Goal: Transaction & Acquisition: Purchase product/service

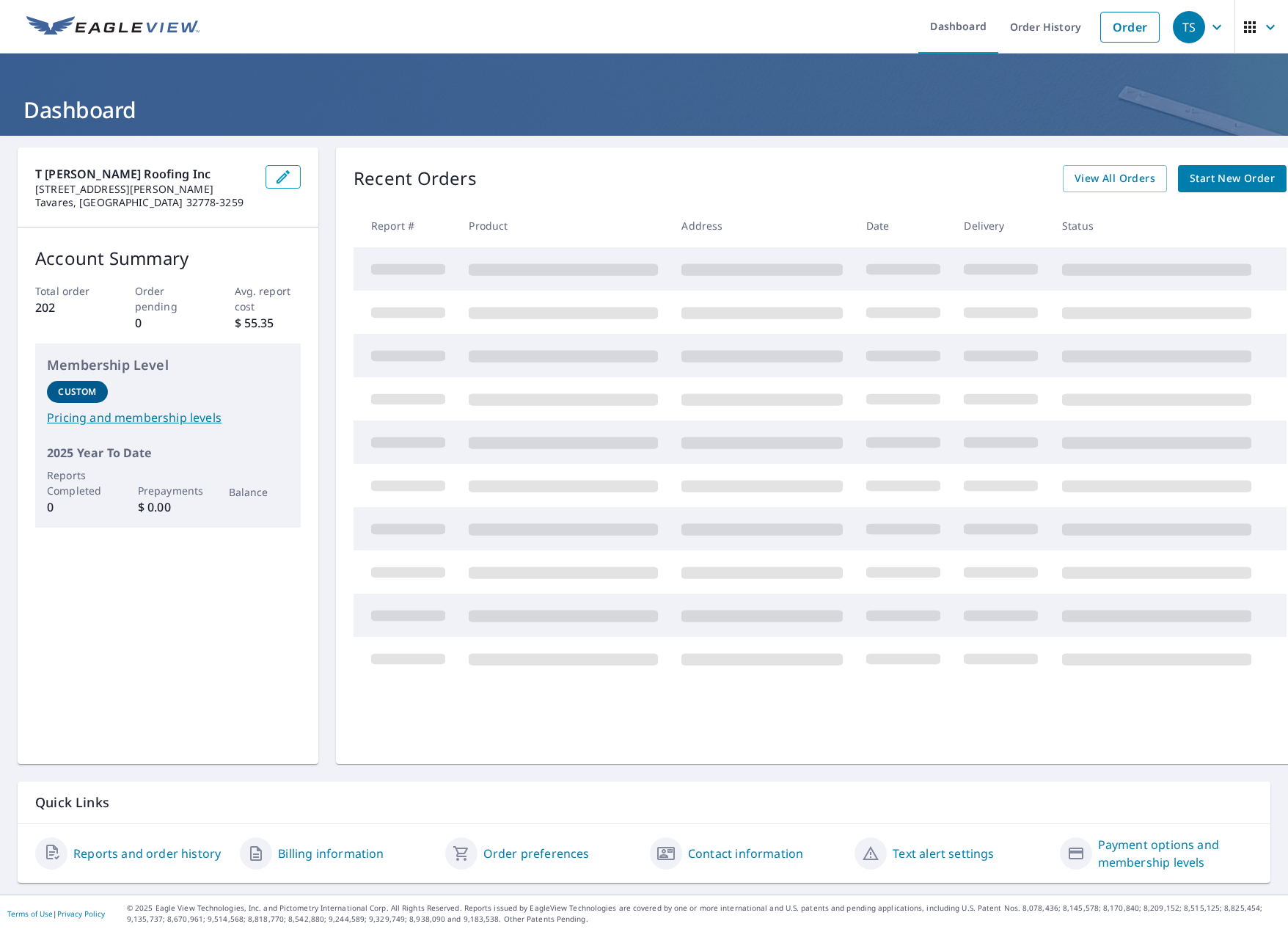
click at [1213, 180] on span "Start New Order" at bounding box center [1232, 178] width 85 height 18
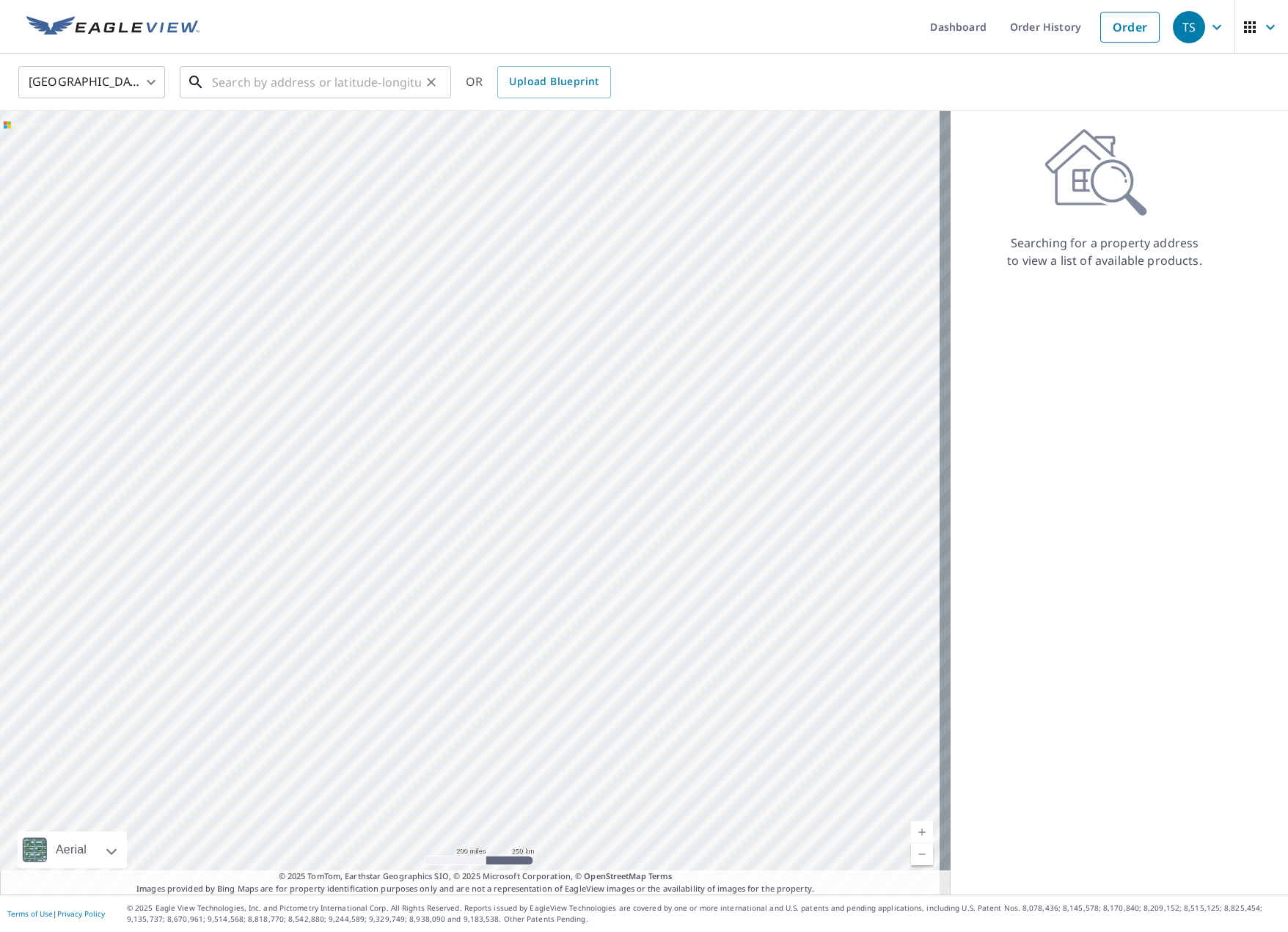
click at [278, 82] on input "text" at bounding box center [316, 82] width 209 height 41
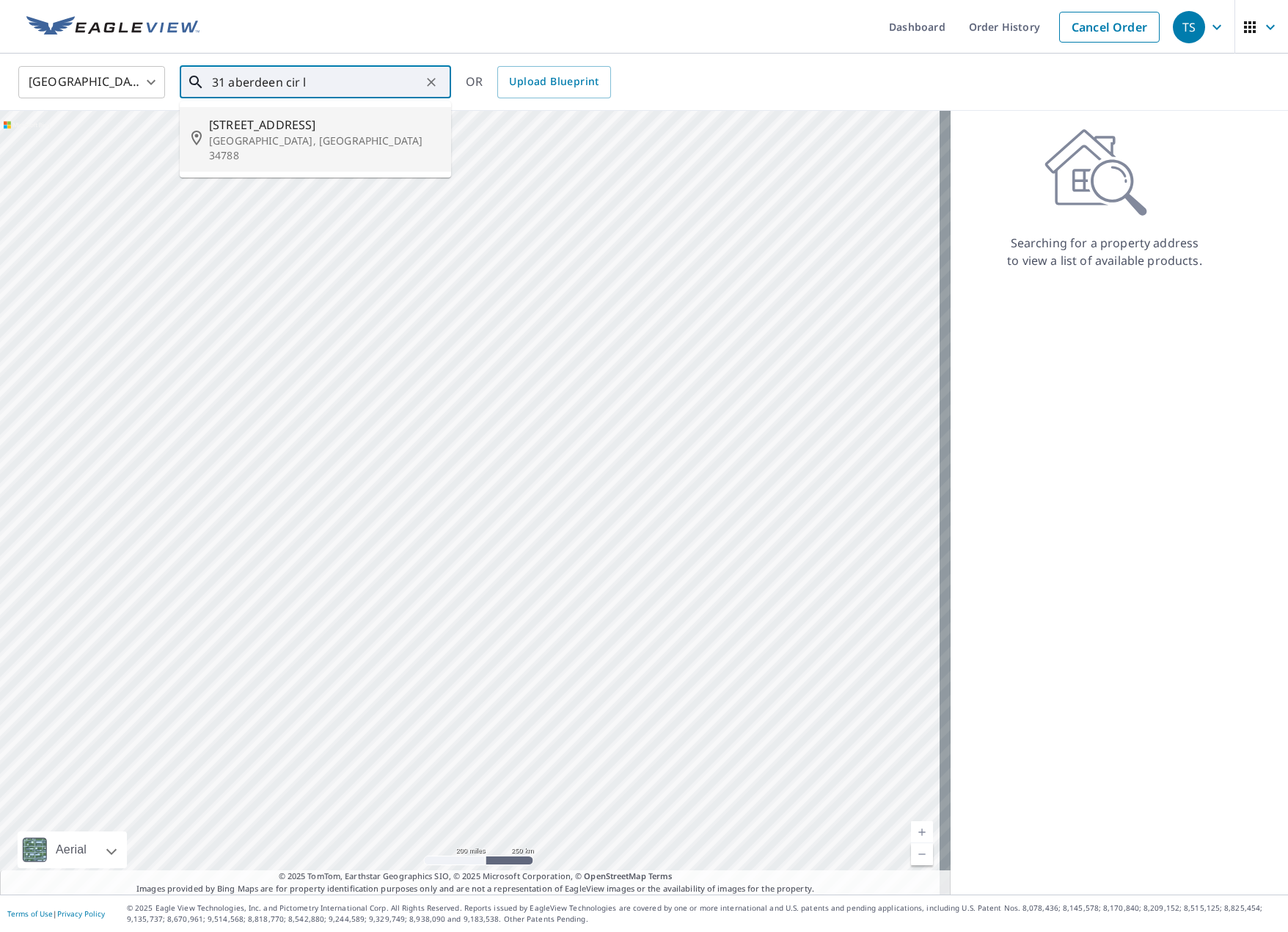
click at [331, 116] on span "[STREET_ADDRESS]" at bounding box center [324, 125] width 231 height 17
type input "[STREET_ADDRESS]"
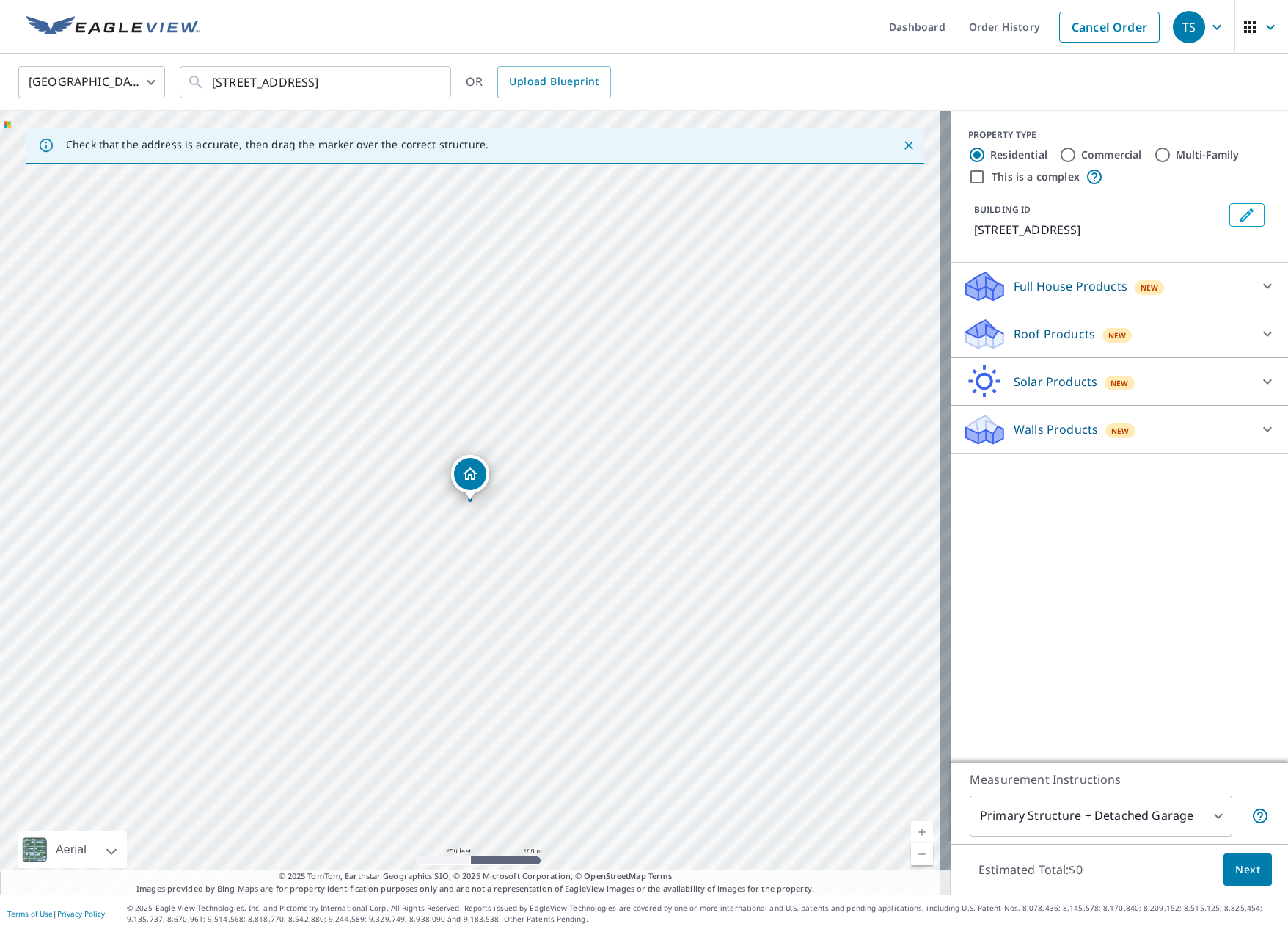
click at [911, 828] on link "Current Level 17, Zoom In" at bounding box center [921, 831] width 22 height 22
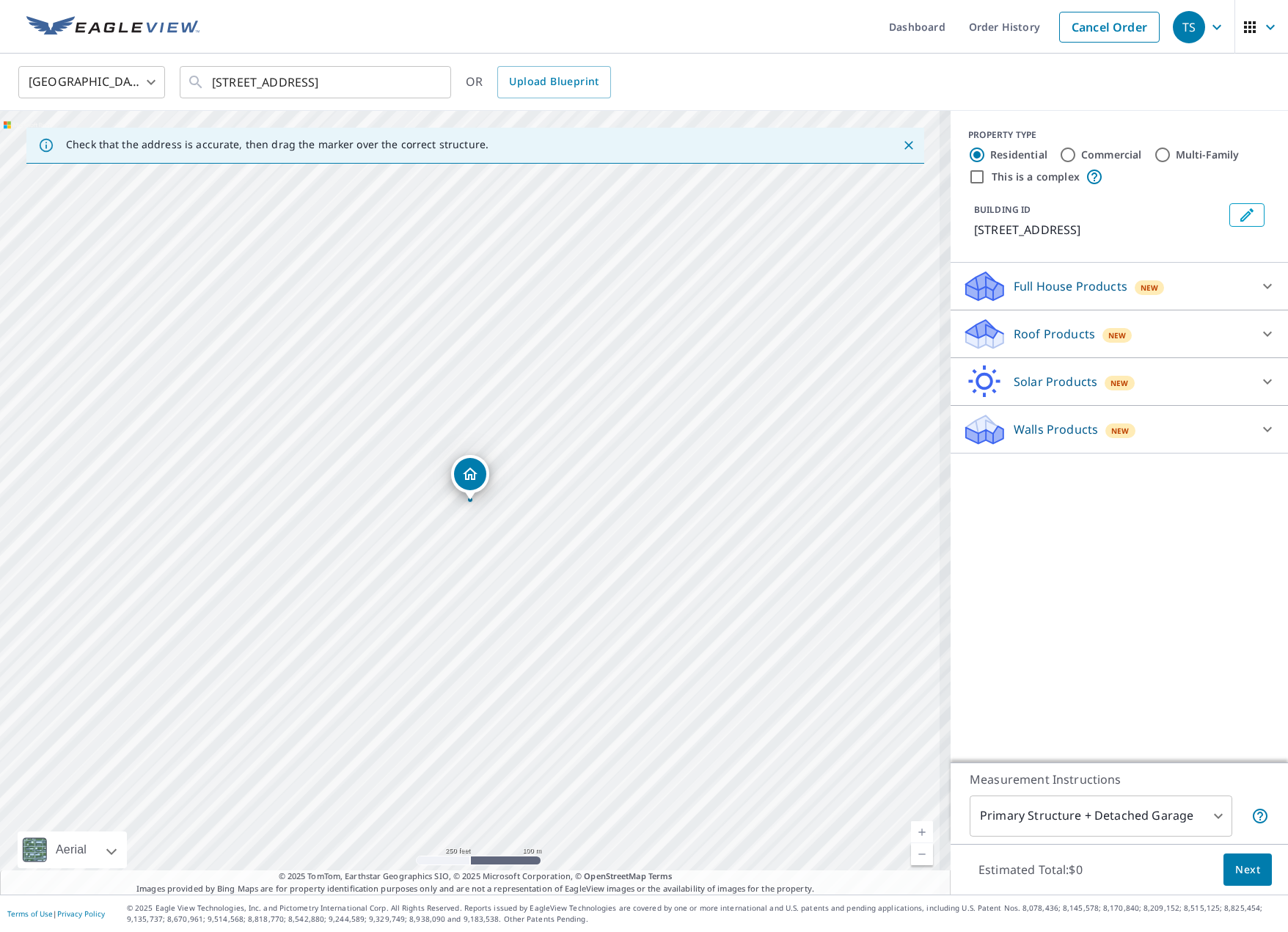
click at [911, 828] on link "Current Level 17, Zoom In" at bounding box center [921, 831] width 22 height 22
click at [911, 828] on link "Current Level 17.52837897235479, Zoom In" at bounding box center [921, 831] width 22 height 22
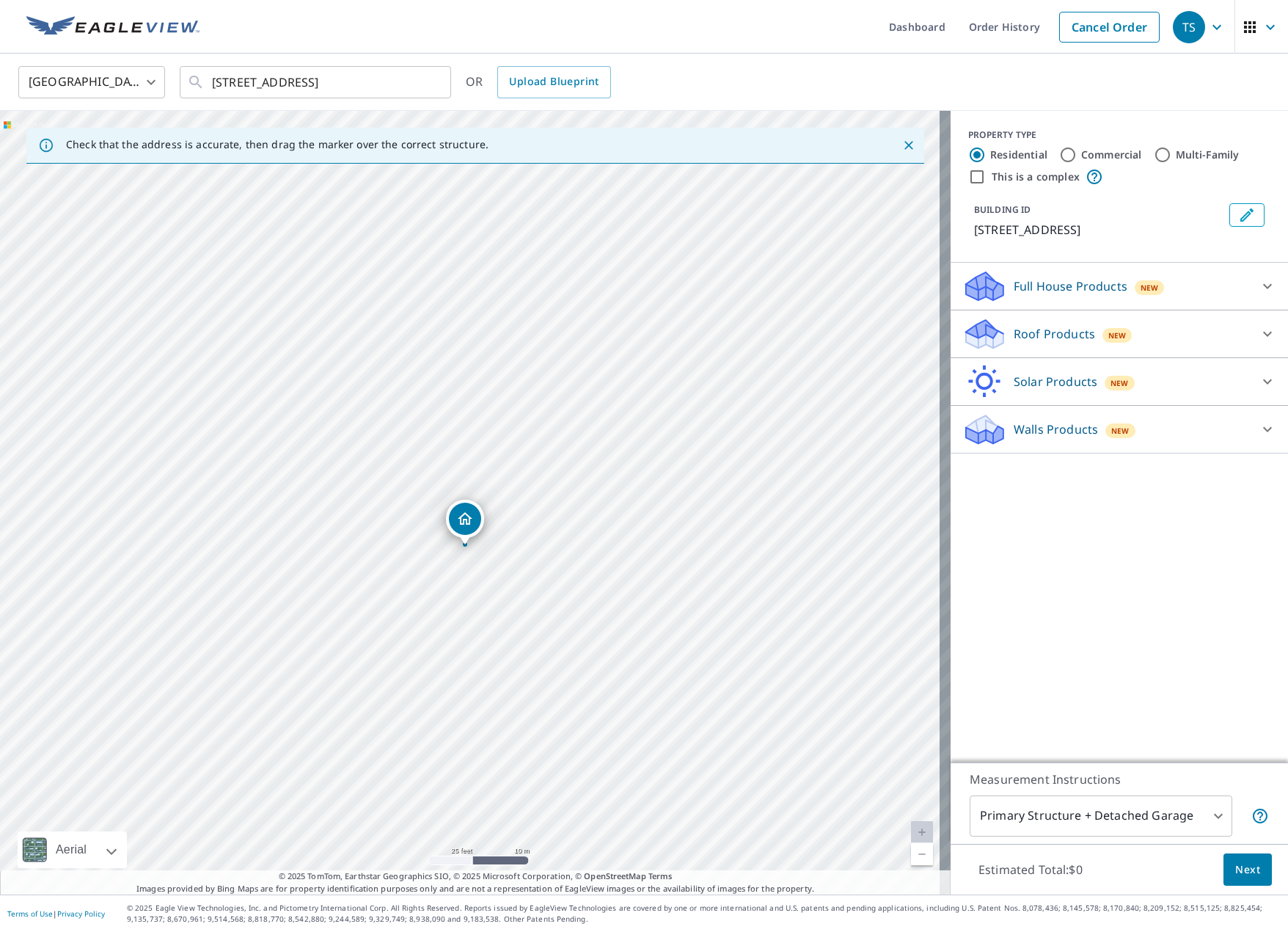
drag, startPoint x: 468, startPoint y: 479, endPoint x: 463, endPoint y: 526, distance: 47.3
click at [1237, 866] on span "Next" at bounding box center [1247, 870] width 25 height 18
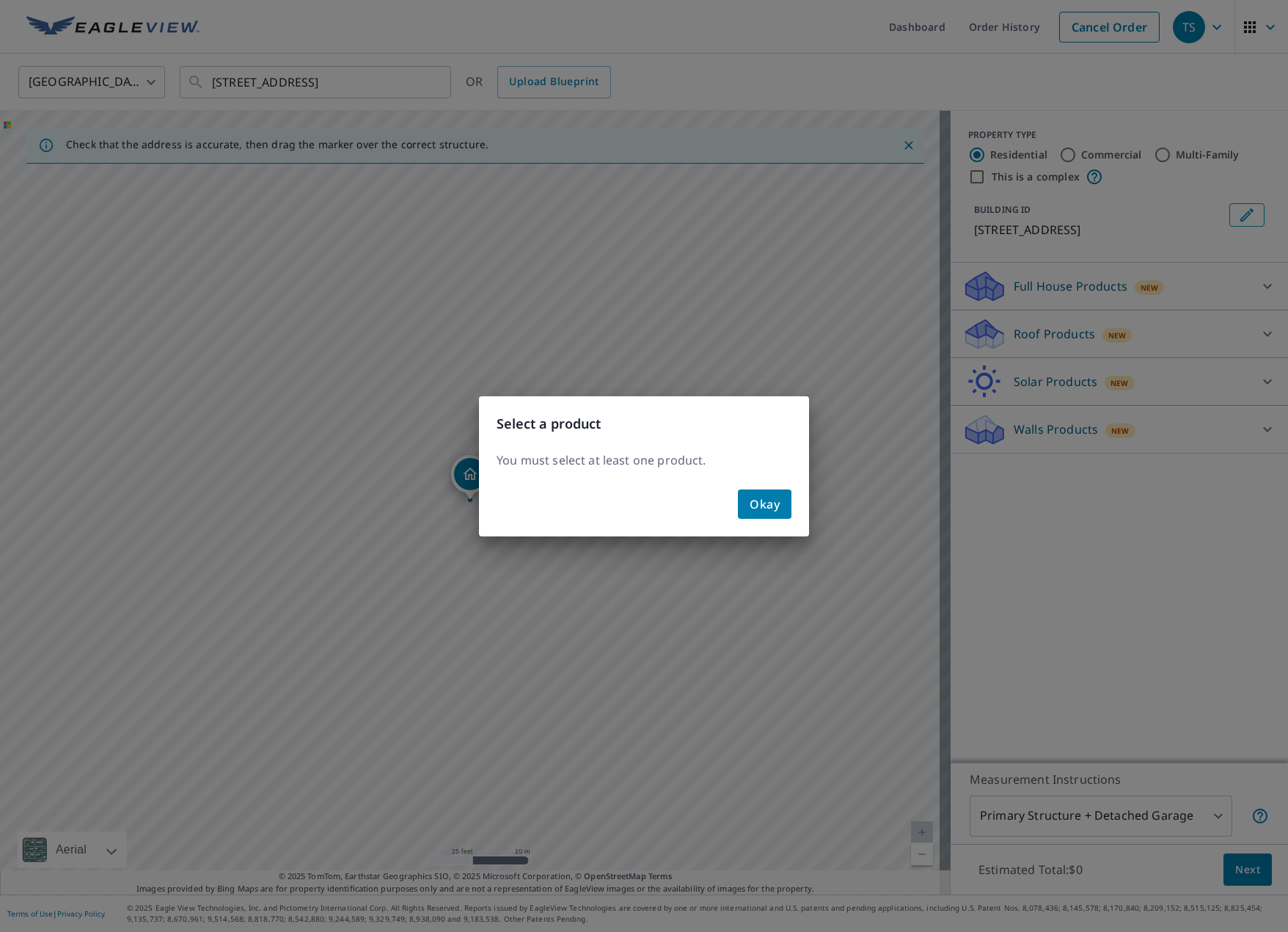
click at [786, 513] on button "Okay" at bounding box center [765, 504] width 54 height 30
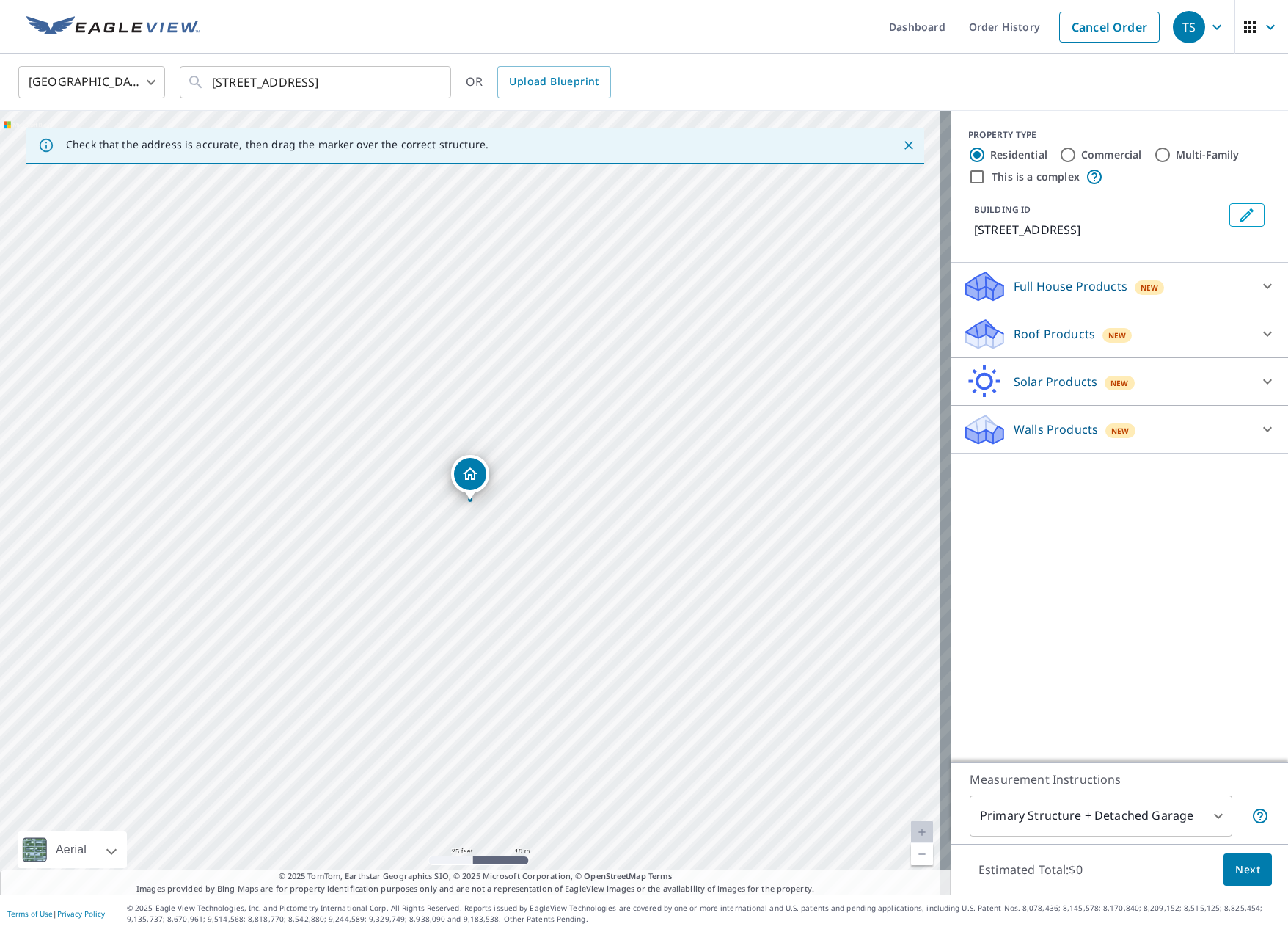
click at [1111, 331] on span "New" at bounding box center [1117, 336] width 18 height 12
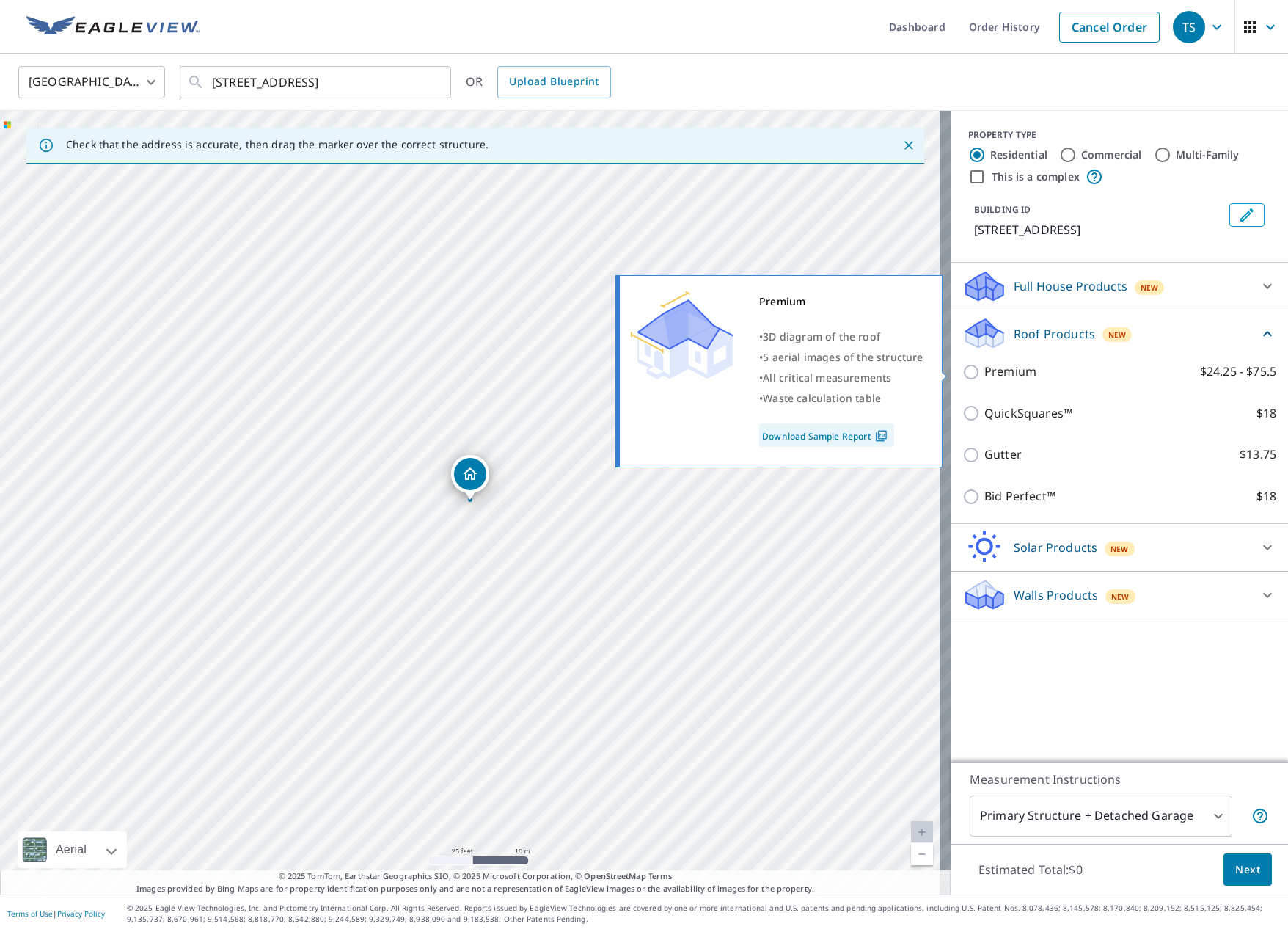
click at [965, 369] on input "Premium $24.25 - $75.5" at bounding box center [972, 372] width 22 height 17
checkbox input "true"
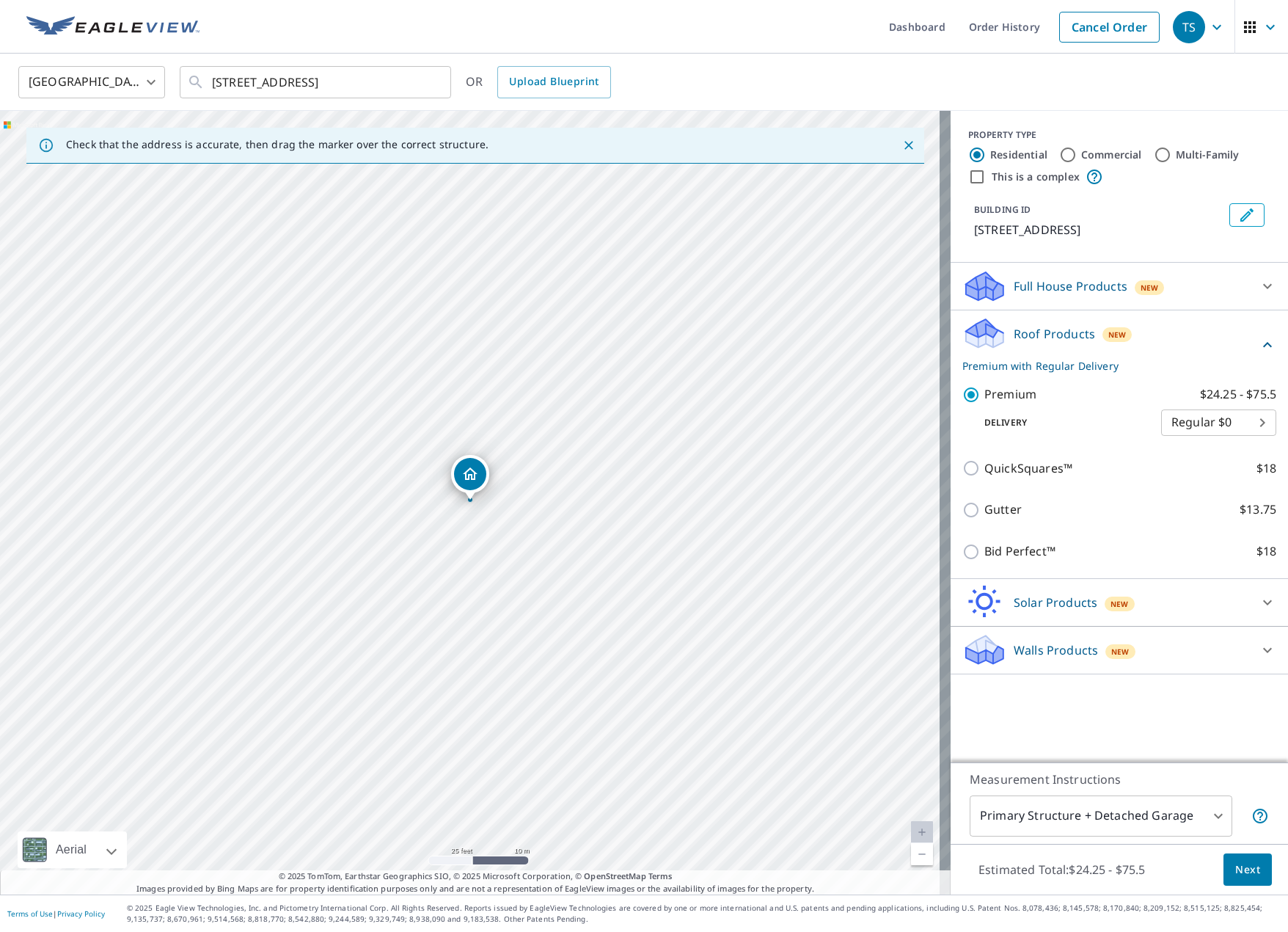
click at [1171, 421] on body "TS TS Dashboard Order History Cancel Order TS [GEOGRAPHIC_DATA] [GEOGRAPHIC_DAT…" at bounding box center [644, 466] width 1288 height 932
click at [1146, 425] on div at bounding box center [644, 466] width 1288 height 932
click at [1235, 868] on span "Next" at bounding box center [1247, 870] width 25 height 18
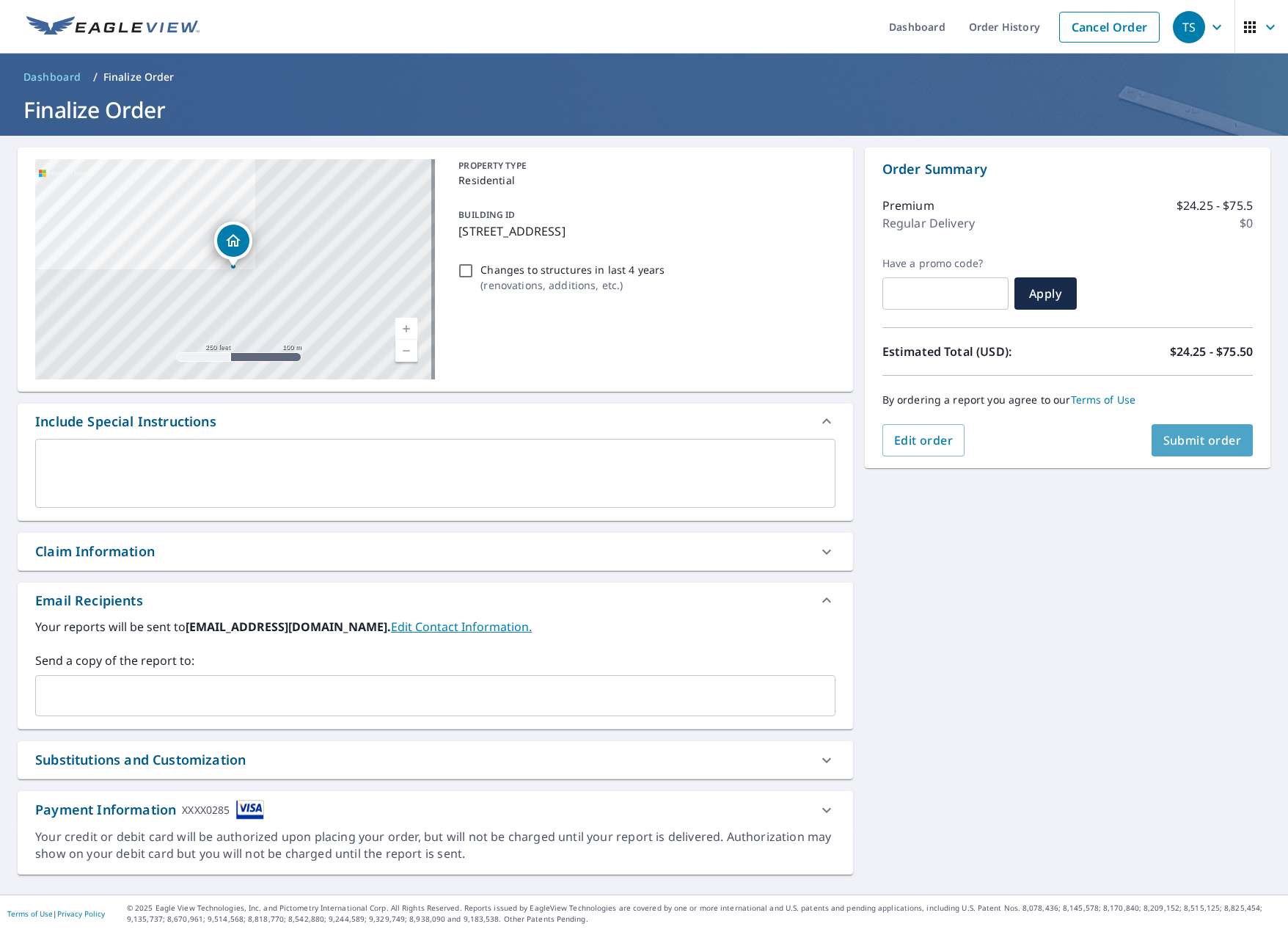
click at [1189, 431] on button "Submit order" at bounding box center [1203, 440] width 102 height 32
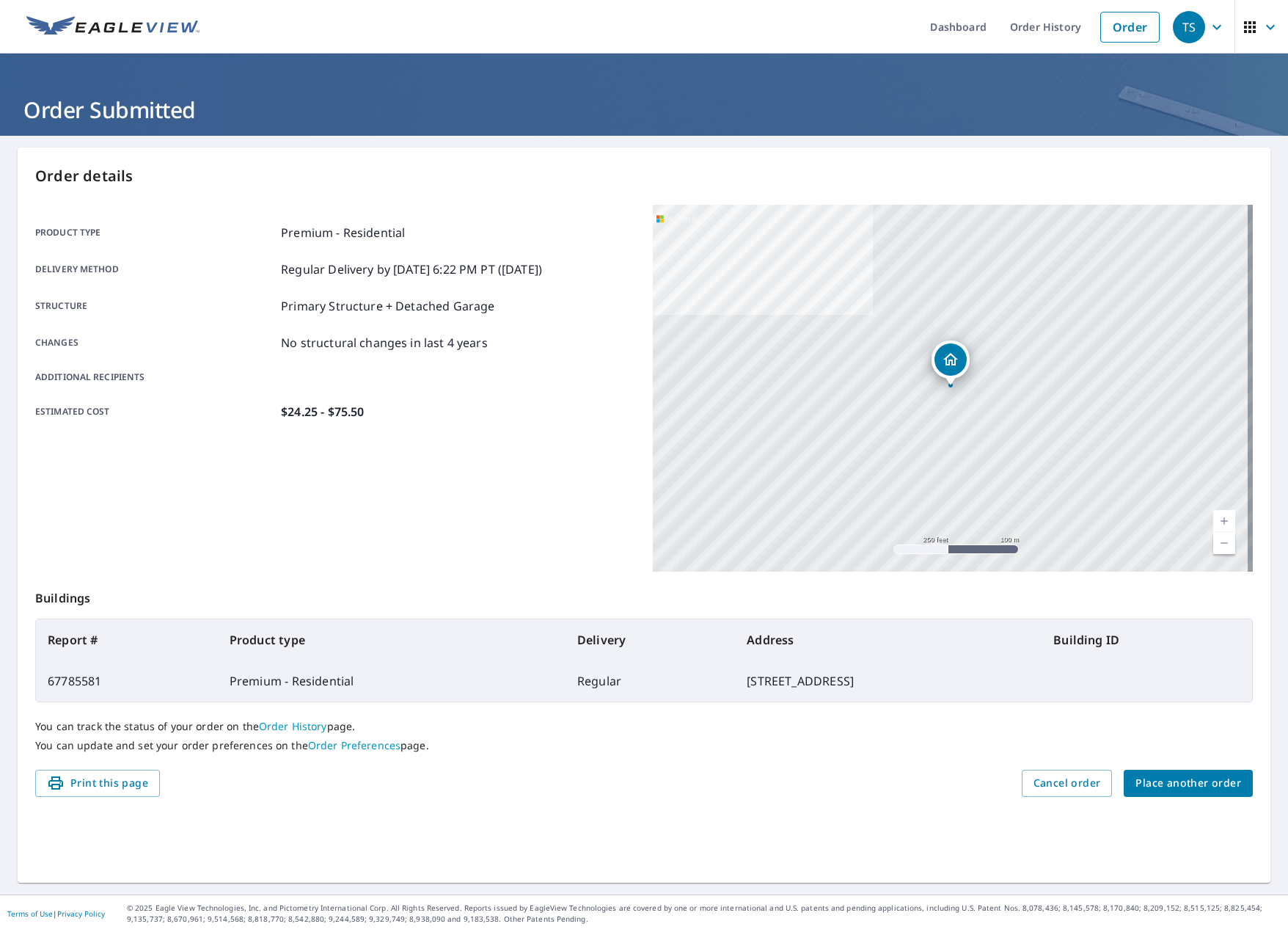
drag, startPoint x: 350, startPoint y: 3, endPoint x: 147, endPoint y: 26, distance: 204.3
click at [147, 25] on img at bounding box center [113, 27] width 173 height 22
